Goal: Book appointment/travel/reservation

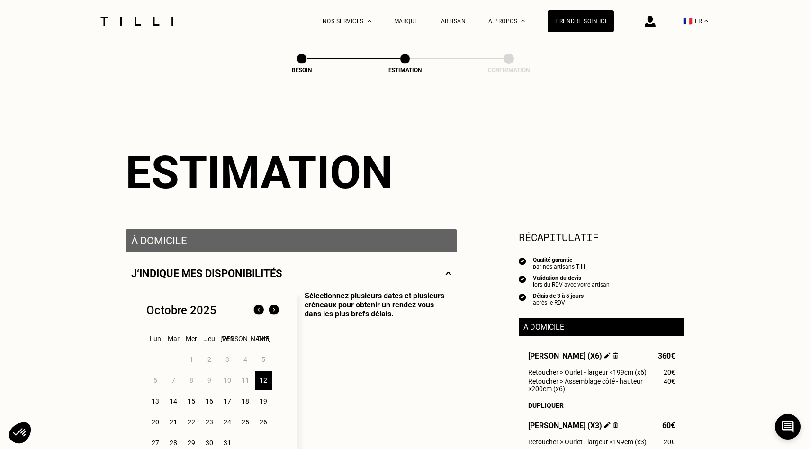
select select "FR"
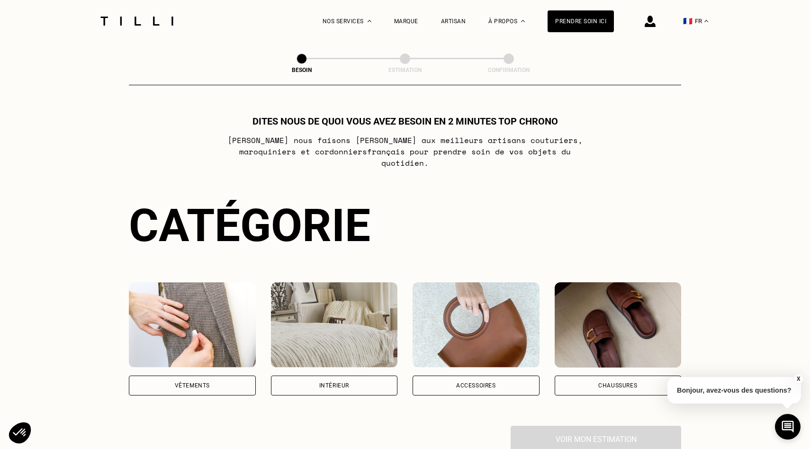
click at [327, 383] on div "Intérieur" at bounding box center [334, 386] width 30 height 6
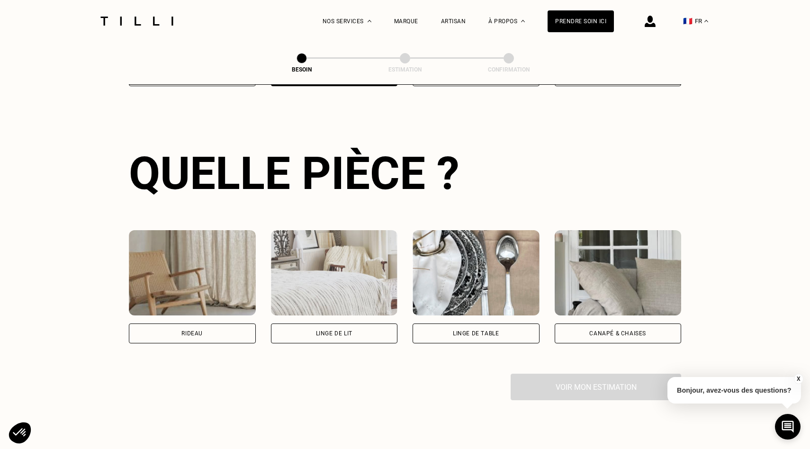
scroll to position [310, 0]
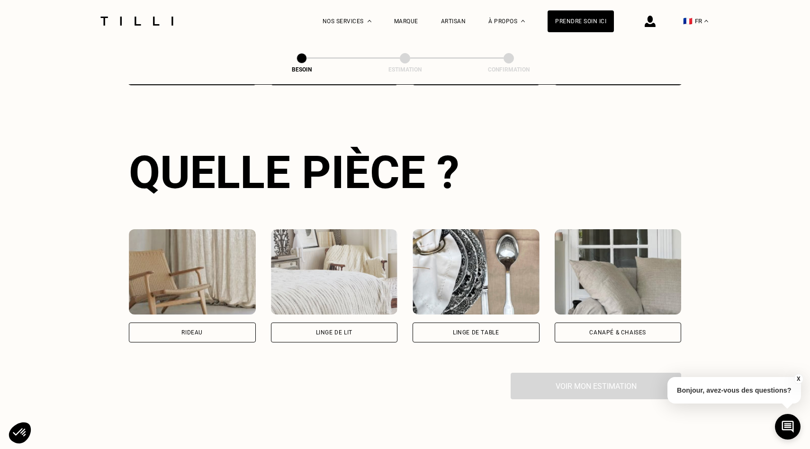
click at [214, 323] on div "Rideau" at bounding box center [192, 333] width 127 height 20
select select "FR"
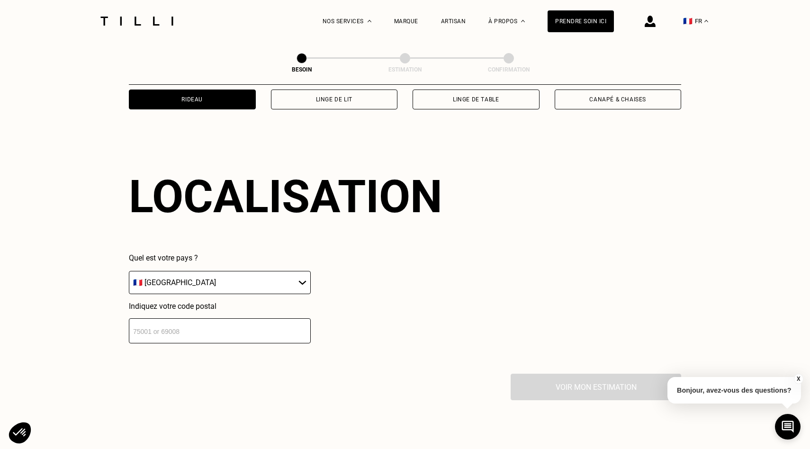
scroll to position [566, 0]
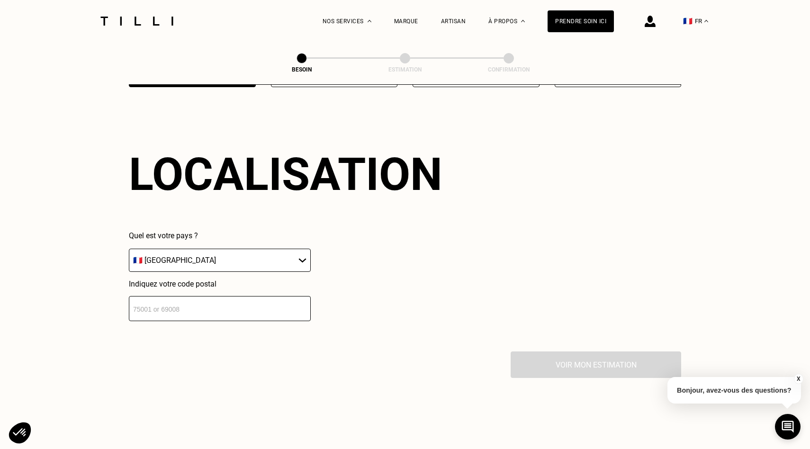
click at [252, 303] on input "number" at bounding box center [220, 308] width 182 height 25
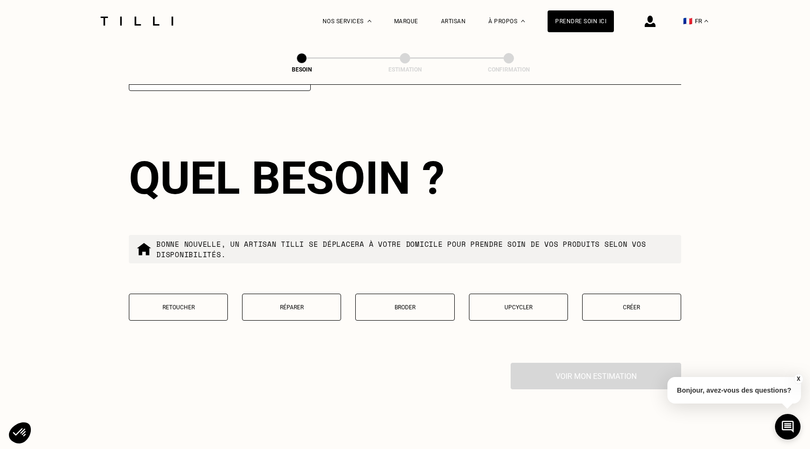
scroll to position [800, 0]
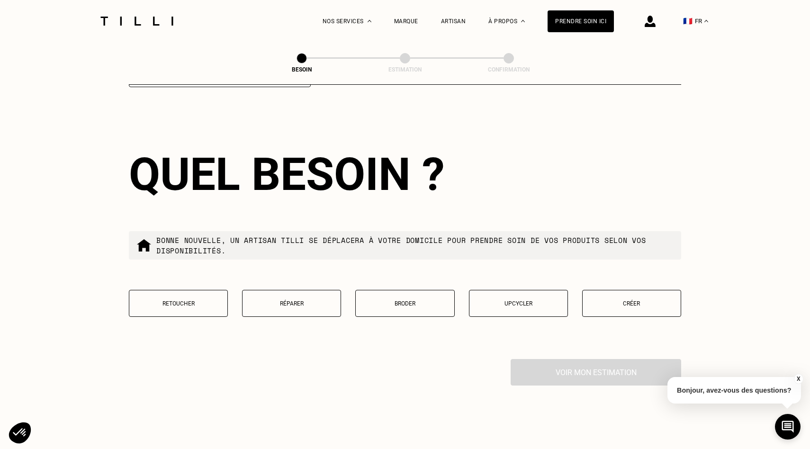
type input "75005"
click at [189, 298] on button "Retoucher" at bounding box center [178, 303] width 99 height 27
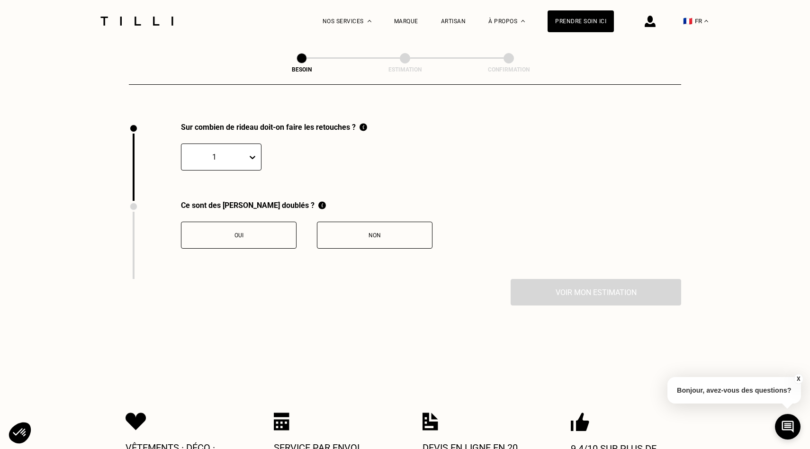
scroll to position [1042, 0]
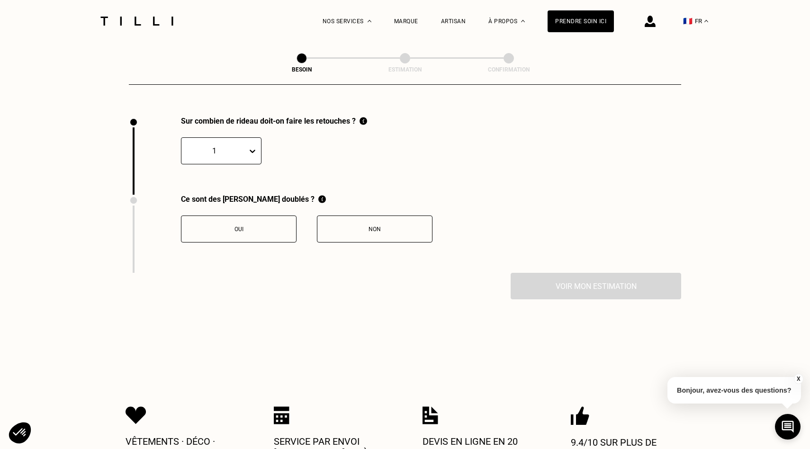
click at [245, 144] on div "1" at bounding box center [214, 151] width 66 height 15
click at [221, 268] on div "9" at bounding box center [221, 277] width 81 height 18
click at [271, 225] on button "Oui" at bounding box center [239, 229] width 116 height 27
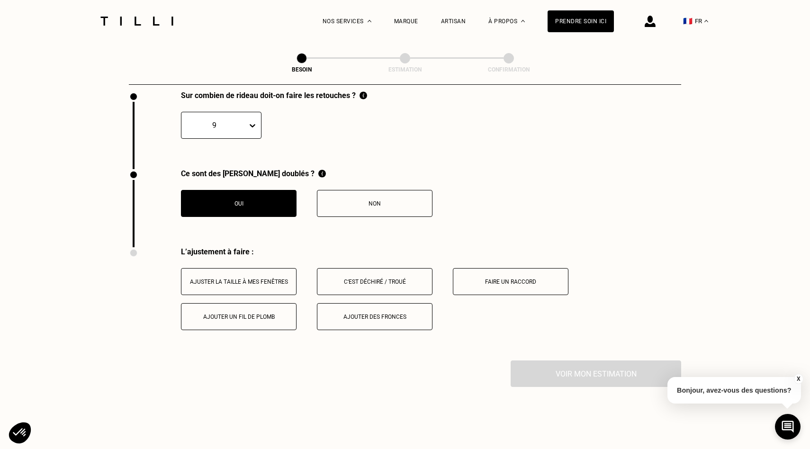
scroll to position [1065, 0]
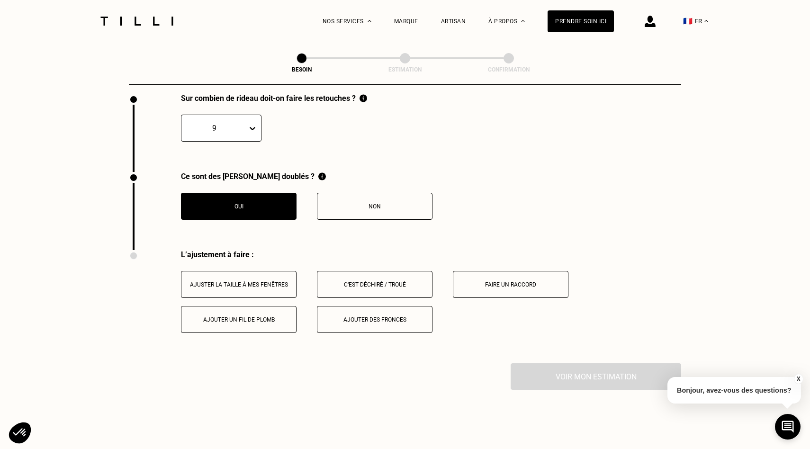
click at [260, 281] on div "Ajuster la taille à mes fenêtres" at bounding box center [238, 284] width 105 height 7
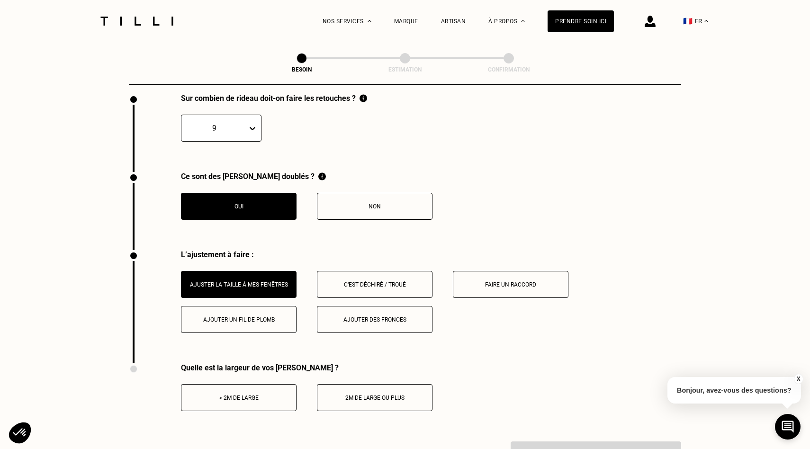
click at [494, 281] on div "Faire un raccord" at bounding box center [510, 284] width 105 height 7
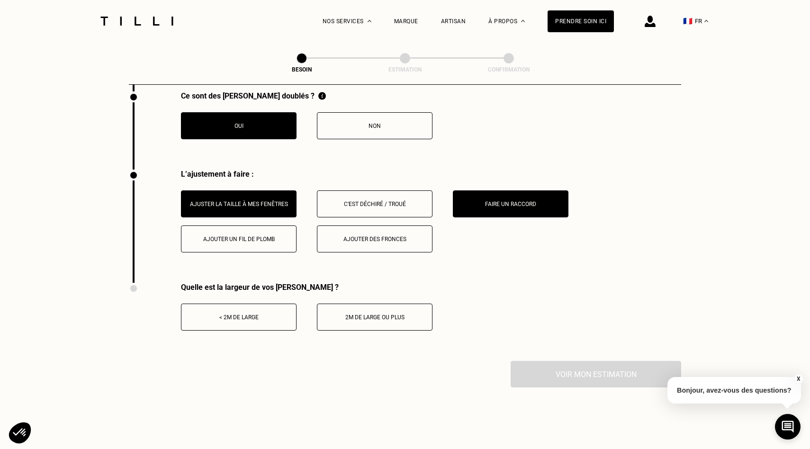
scroll to position [1148, 0]
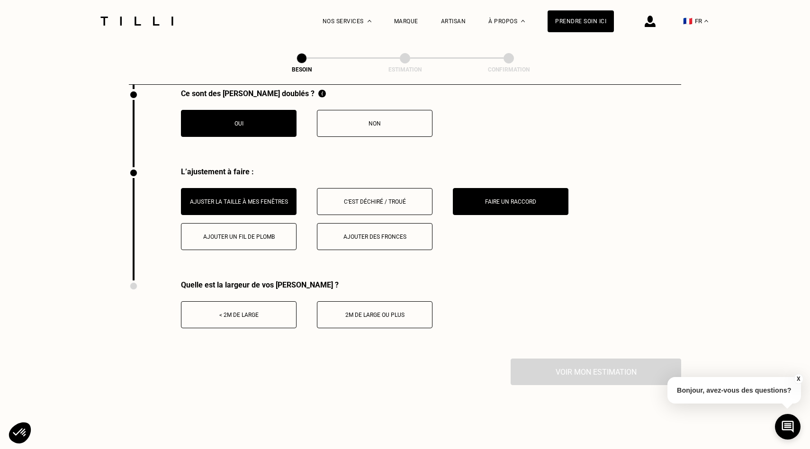
click at [282, 312] on div "< 2m de large" at bounding box center [238, 315] width 105 height 7
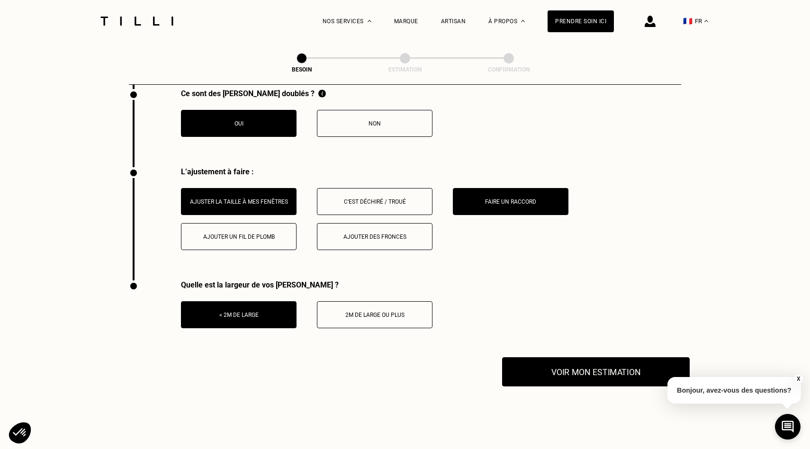
click at [572, 360] on button "Voir mon estimation" at bounding box center [596, 371] width 188 height 29
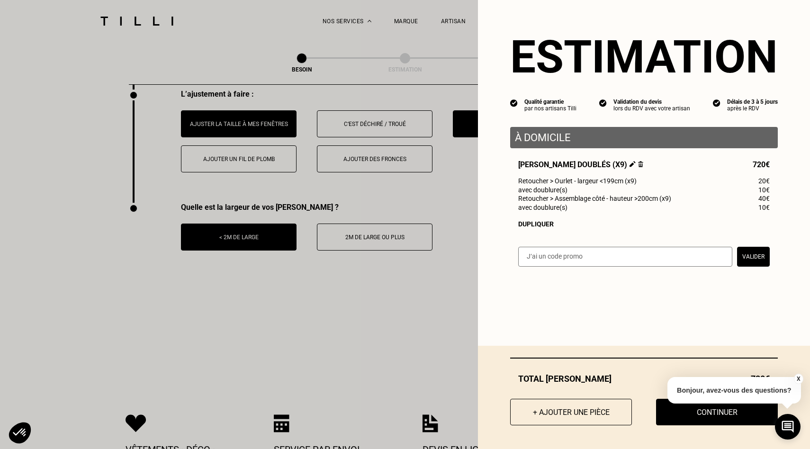
scroll to position [1208, 0]
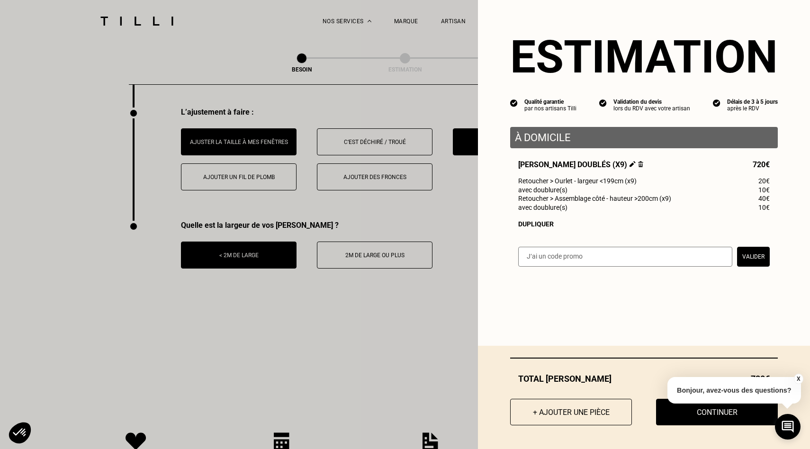
click at [731, 409] on div "X Bonjour, avez-vous des questions?" at bounding box center [735, 389] width 134 height 45
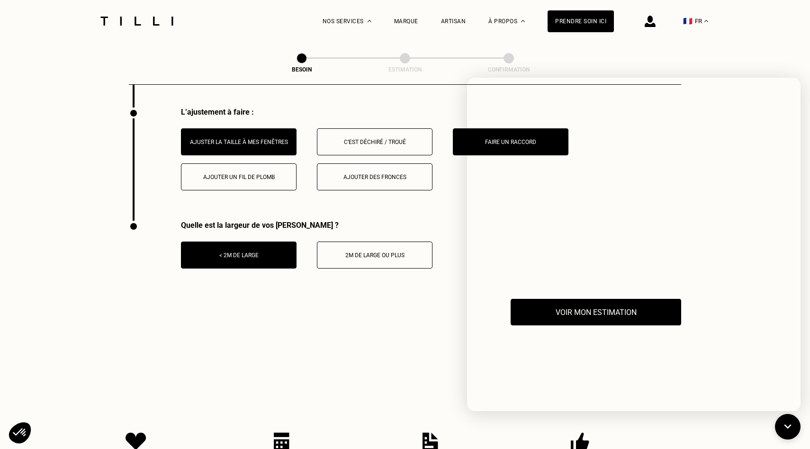
click at [363, 304] on div "Voir mon estimation" at bounding box center [405, 312] width 552 height 27
click at [789, 427] on icon at bounding box center [788, 426] width 8 height 5
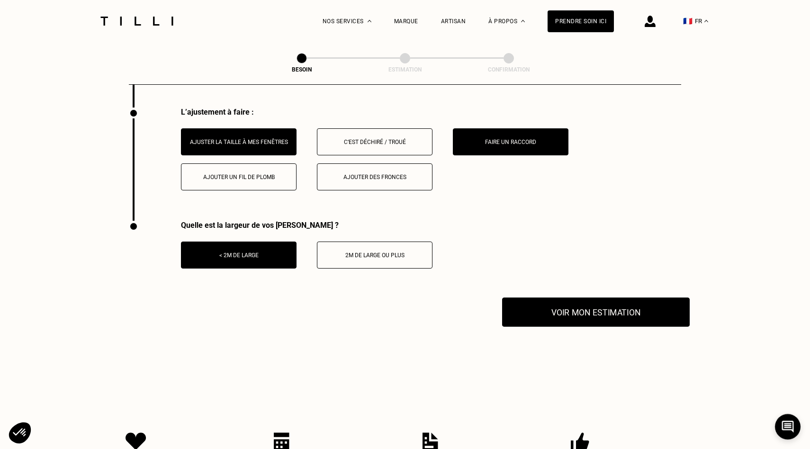
click at [542, 298] on button "Voir mon estimation" at bounding box center [596, 312] width 188 height 29
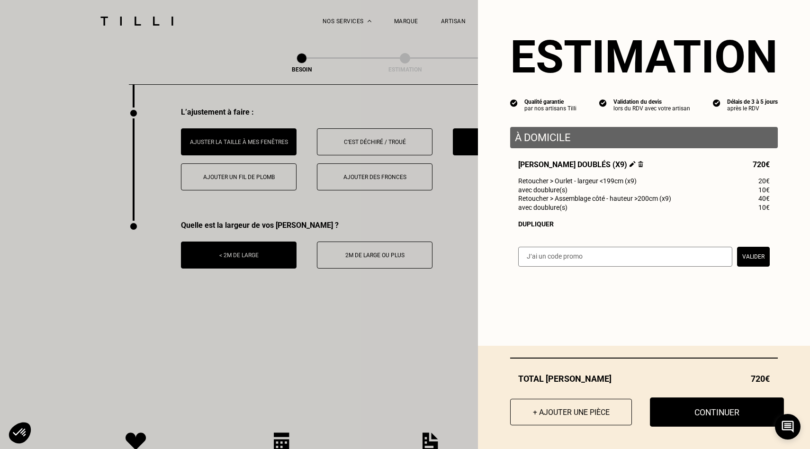
click at [729, 413] on button "Continuer" at bounding box center [717, 411] width 134 height 29
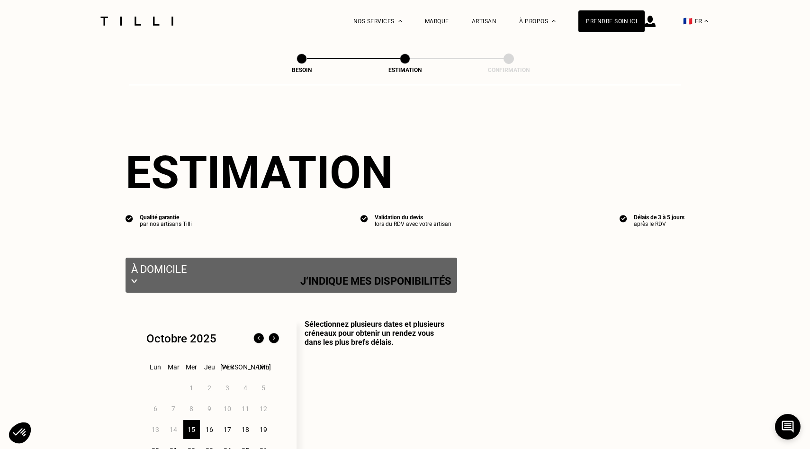
select select "FR"
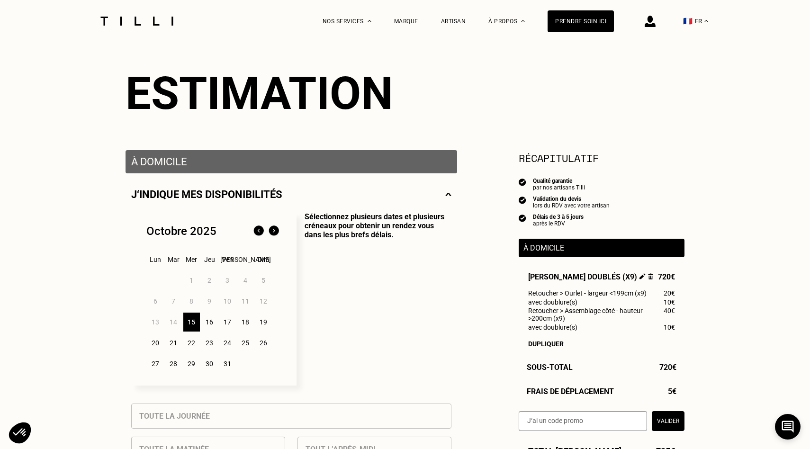
scroll to position [81, 0]
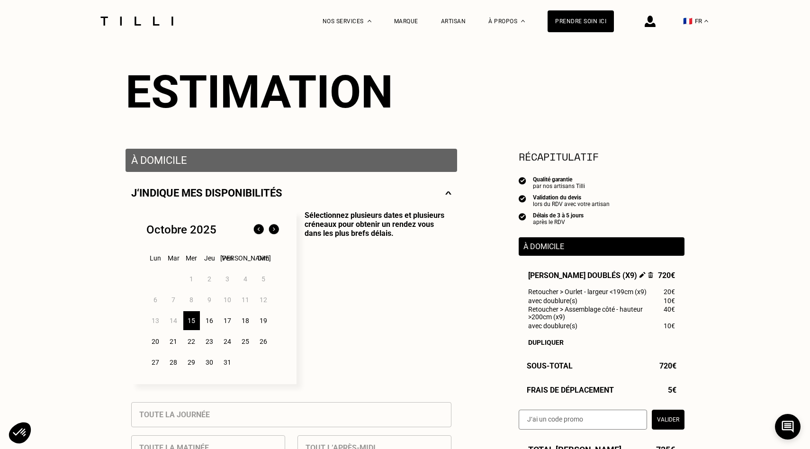
click at [210, 324] on div "16" at bounding box center [209, 320] width 17 height 19
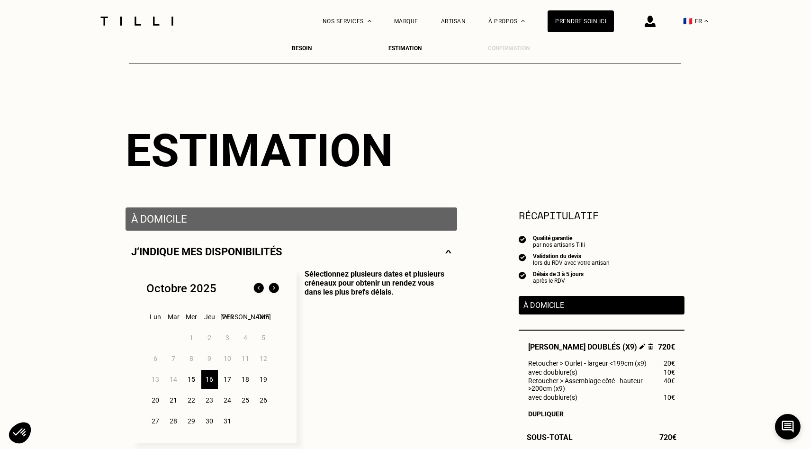
scroll to position [0, 0]
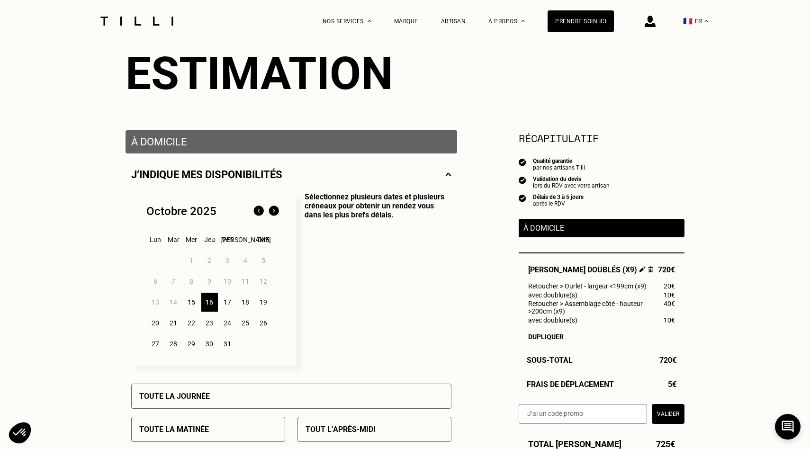
scroll to position [99, 0]
drag, startPoint x: 266, startPoint y: 301, endPoint x: 274, endPoint y: 303, distance: 8.2
click at [266, 301] on div "19" at bounding box center [263, 301] width 17 height 19
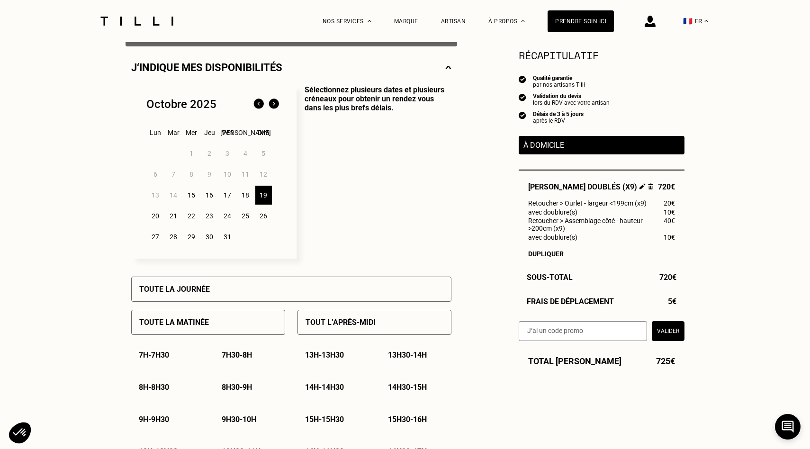
scroll to position [205, 0]
